Goal: Task Accomplishment & Management: Manage account settings

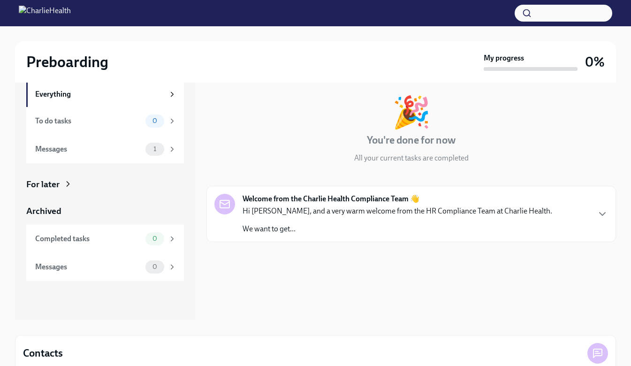
scroll to position [47, 0]
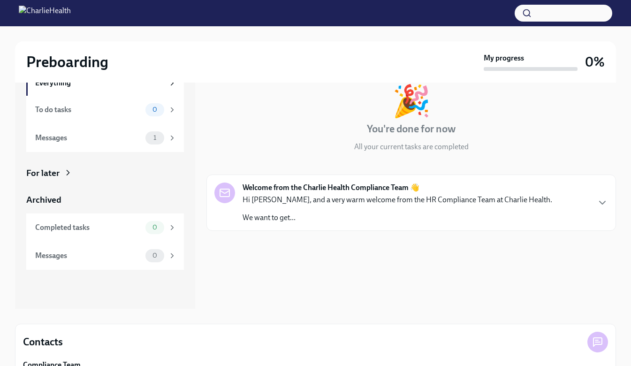
click at [366, 203] on p "Hi [PERSON_NAME], and a very warm welcome from the HR Compliance Team at Charli…" at bounding box center [396, 200] width 309 height 10
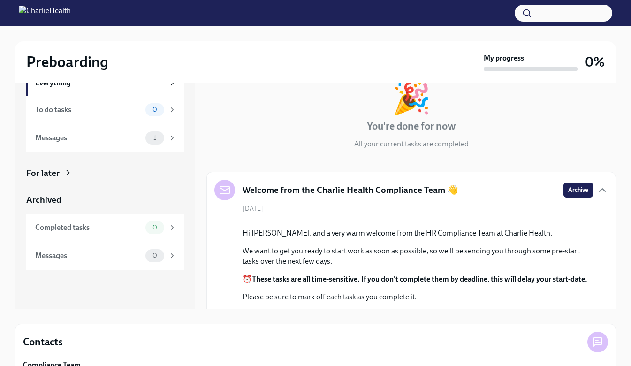
scroll to position [0, 0]
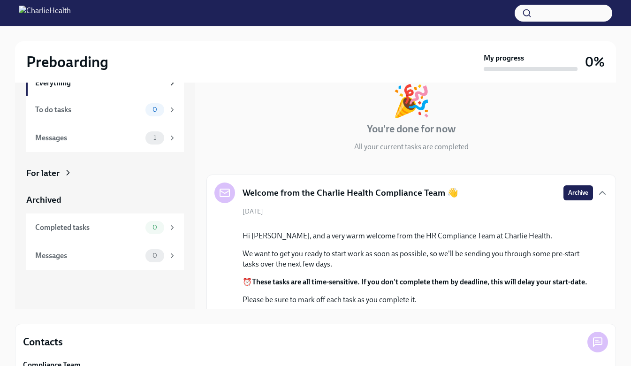
click at [94, 130] on div "Messages 1" at bounding box center [105, 138] width 158 height 28
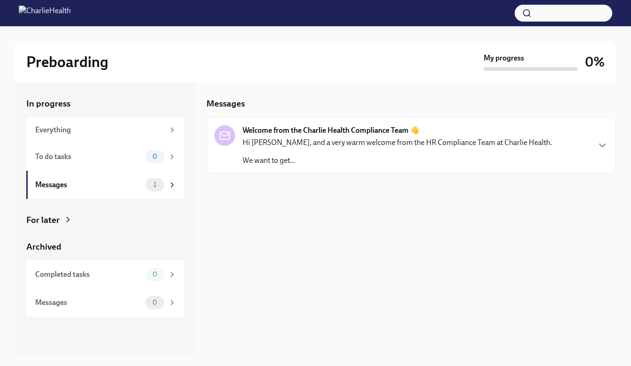
click at [321, 157] on p "We want to get..." at bounding box center [396, 160] width 309 height 10
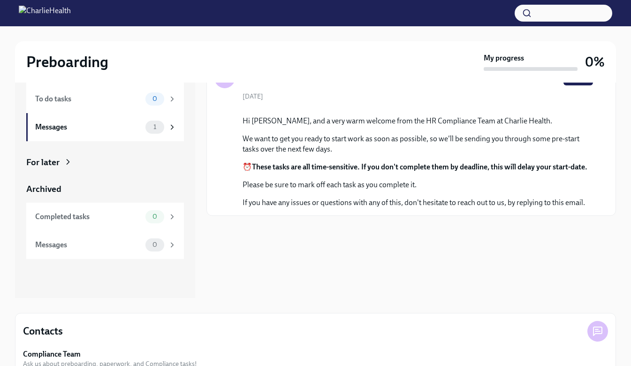
scroll to position [90, 0]
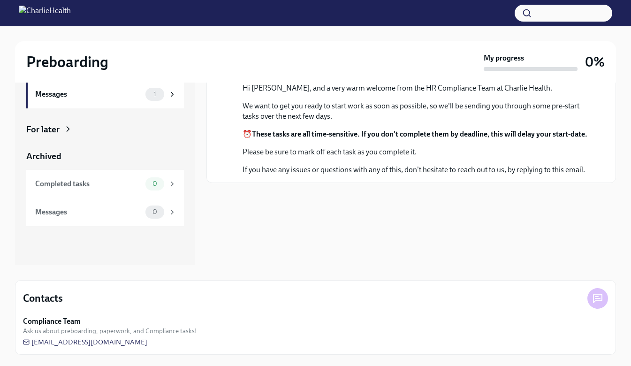
click at [105, 211] on div "Messages" at bounding box center [88, 212] width 106 height 10
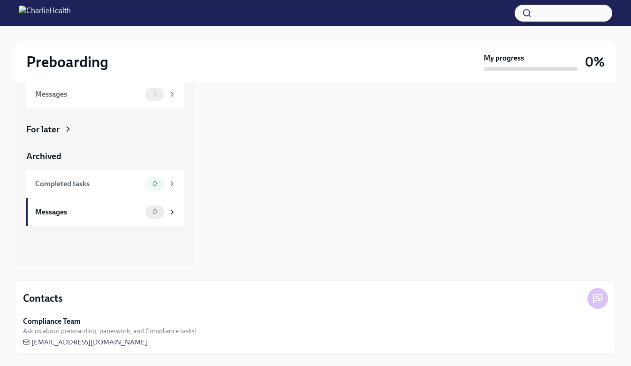
click at [103, 188] on div "Completed tasks" at bounding box center [88, 184] width 106 height 10
click at [165, 180] on div "0" at bounding box center [160, 183] width 31 height 13
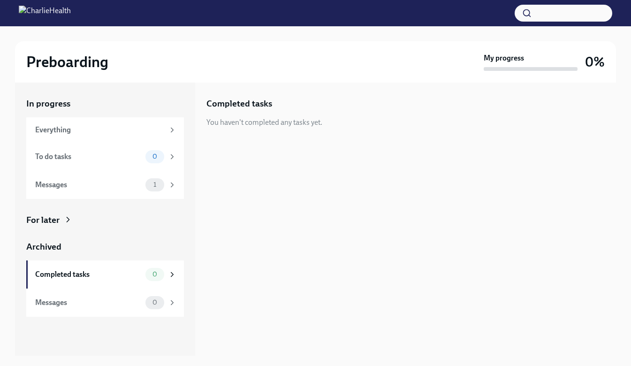
click at [127, 132] on div "Everything" at bounding box center [99, 130] width 129 height 10
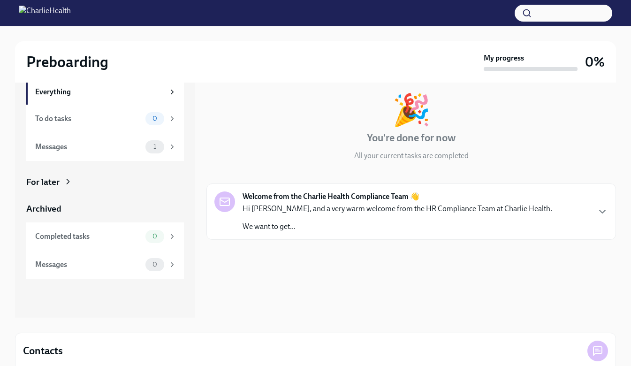
scroll to position [47, 0]
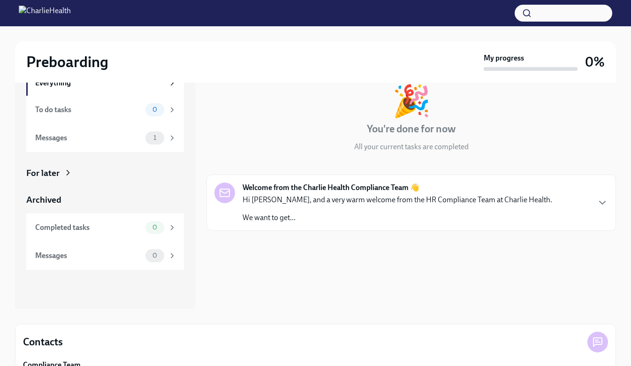
click at [52, 166] on div "In progress Everything To do tasks 0 Messages 1 For later Archived Completed ta…" at bounding box center [105, 160] width 158 height 219
